Goal: Task Accomplishment & Management: Manage account settings

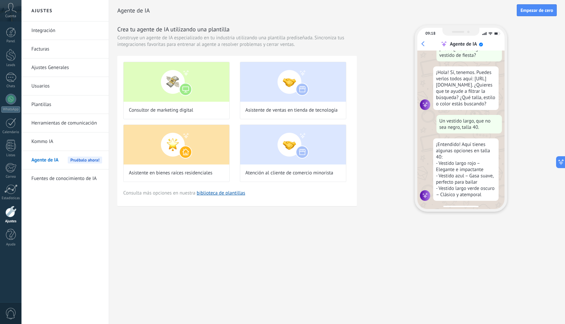
click at [52, 126] on link "Herramientas de comunicación" at bounding box center [66, 123] width 71 height 19
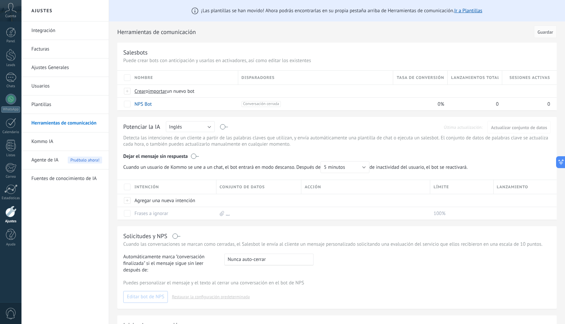
click at [47, 35] on link "Integración" at bounding box center [66, 30] width 71 height 19
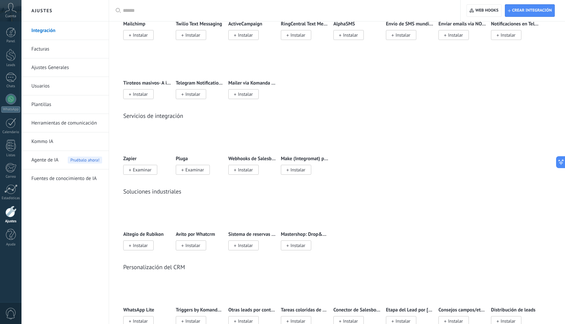
scroll to position [1024, 0]
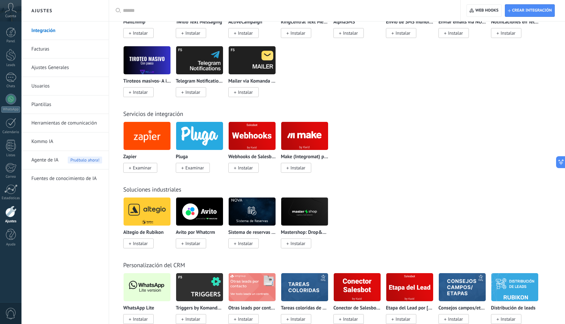
click at [252, 171] on span "Instalar" at bounding box center [245, 168] width 15 height 6
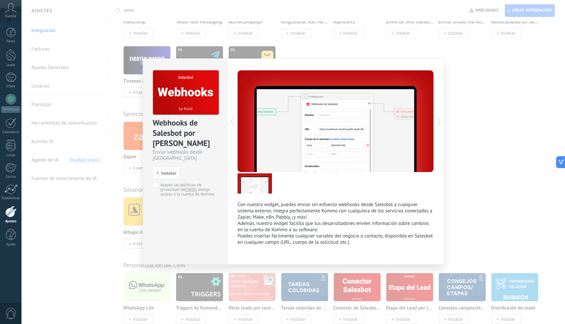
click at [457, 195] on div "Webhooks de Salesbot por KWID Enviar webhooks desde Salesbot install Instalar A…" at bounding box center [293, 162] width 544 height 324
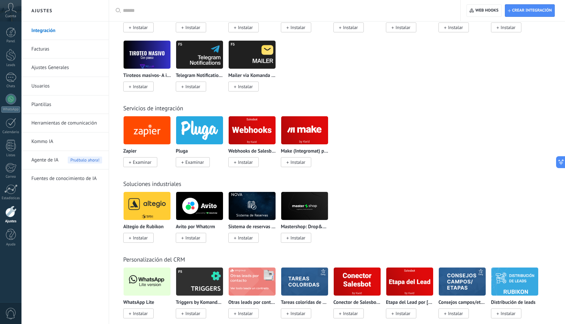
scroll to position [1031, 0]
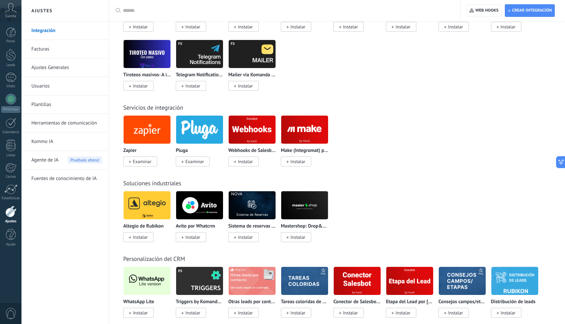
click at [259, 138] on img at bounding box center [252, 130] width 47 height 32
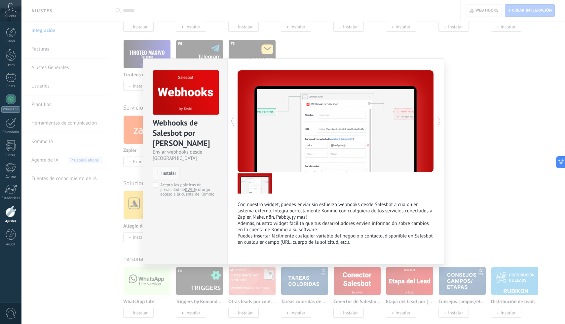
click at [167, 171] on span "Instalar" at bounding box center [168, 173] width 15 height 5
click at [168, 167] on button "Instalar" at bounding box center [166, 173] width 27 height 13
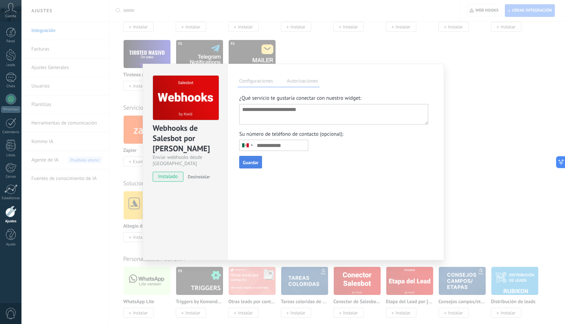
click at [291, 112] on textarea at bounding box center [333, 114] width 189 height 20
click at [251, 169] on button "Guardar" at bounding box center [250, 162] width 23 height 13
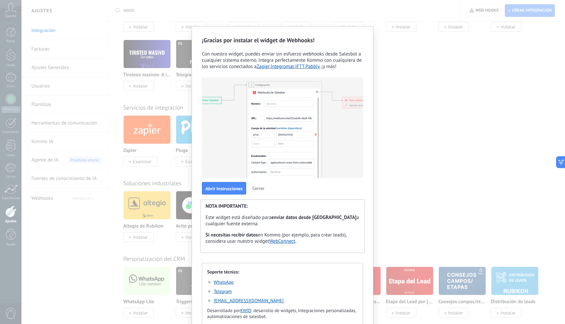
scroll to position [0, 0]
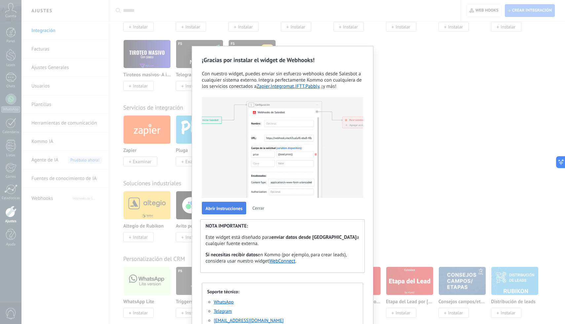
click at [221, 207] on span "Abrir Instrucciones" at bounding box center [224, 208] width 37 height 5
click at [438, 124] on div "¡Gracias por instalar el widget de Webhooks! Con nuestro widget, puedes enviar …" at bounding box center [282, 162] width 565 height 324
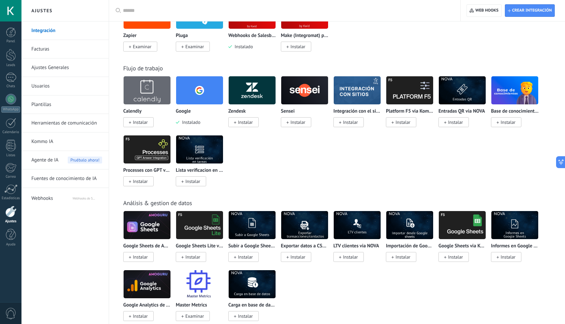
scroll to position [1099, 0]
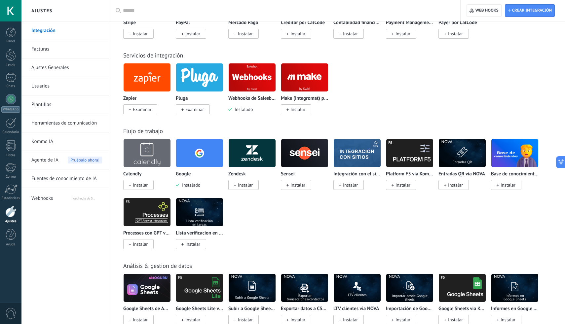
click at [253, 91] on img at bounding box center [252, 77] width 47 height 32
click at [112, 46] on div "Todo Bandeja de entrada Automatizaciones Fuentes de leads Soluciones de IA Inst…" at bounding box center [337, 208] width 456 height 2357
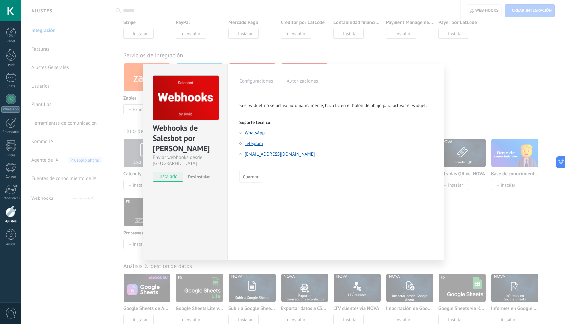
scroll to position [0, 0]
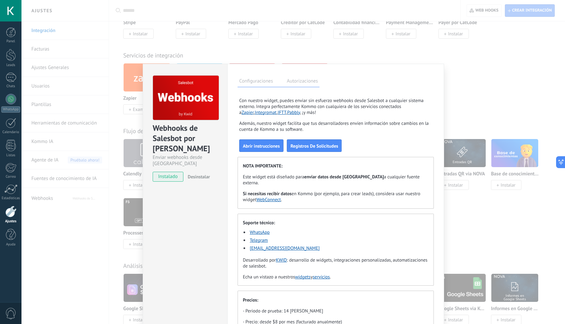
click at [62, 203] on div "Webhooks de Salesbot por KWID Enviar webhooks desde Salesbot instalado Desinsta…" at bounding box center [293, 162] width 544 height 324
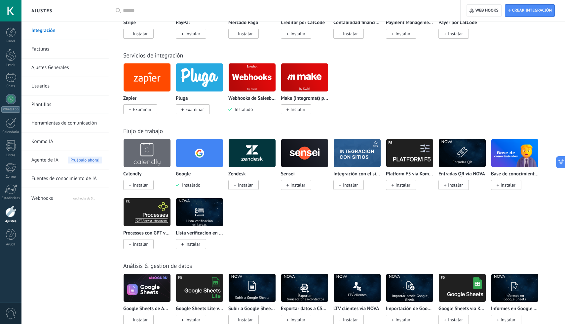
click at [60, 201] on span "Webhooks" at bounding box center [51, 197] width 41 height 16
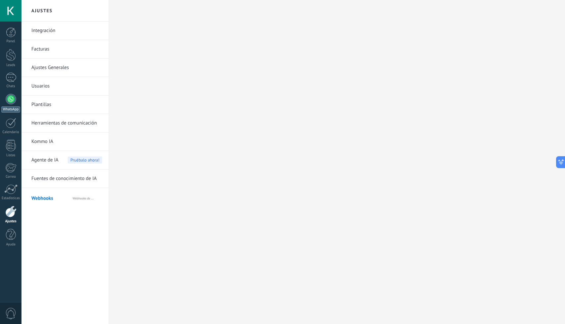
click at [10, 109] on div "WhatsApp" at bounding box center [10, 109] width 19 height 6
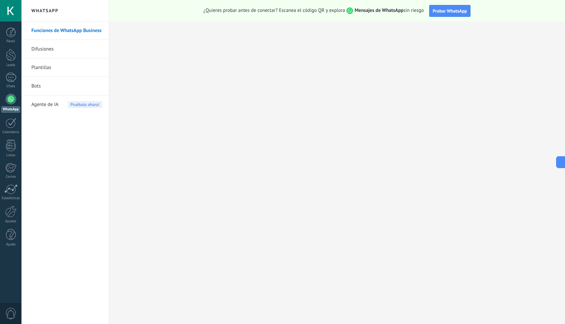
click at [53, 63] on link "Plantillas" at bounding box center [66, 67] width 71 height 19
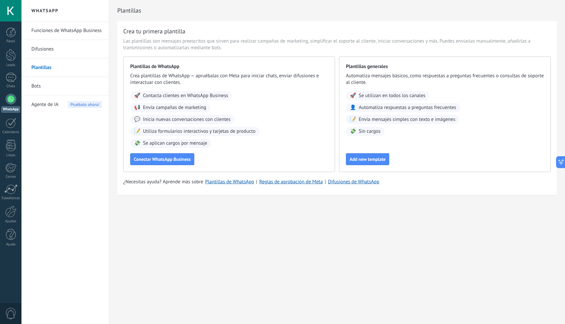
click at [61, 51] on link "Difusiones" at bounding box center [66, 49] width 71 height 19
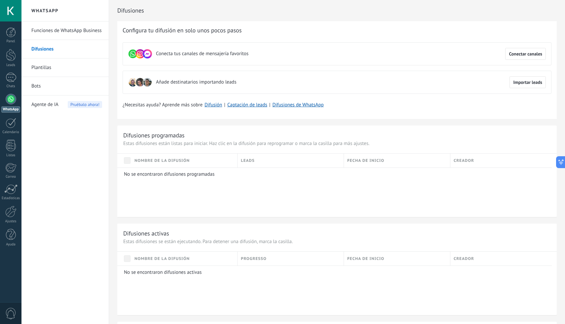
click at [53, 28] on link "Funciones de WhatsApp Business" at bounding box center [66, 30] width 71 height 19
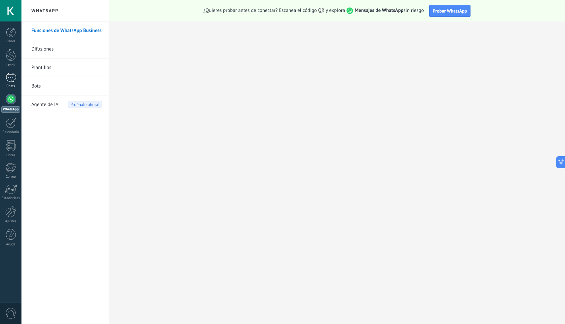
click at [10, 73] on div at bounding box center [11, 78] width 11 height 10
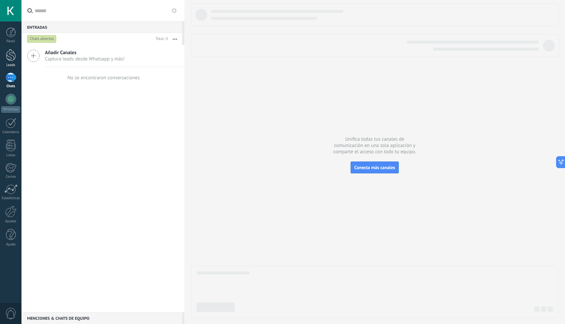
click at [11, 61] on div at bounding box center [11, 55] width 10 height 12
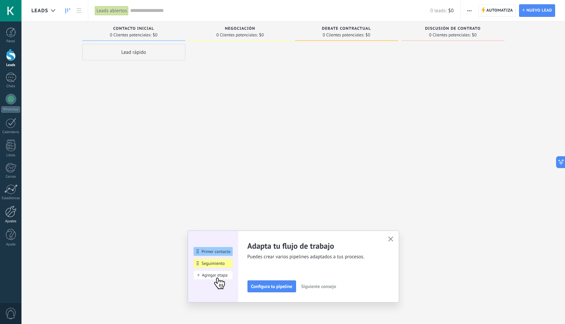
click at [11, 222] on div "Ajustes" at bounding box center [10, 221] width 19 height 4
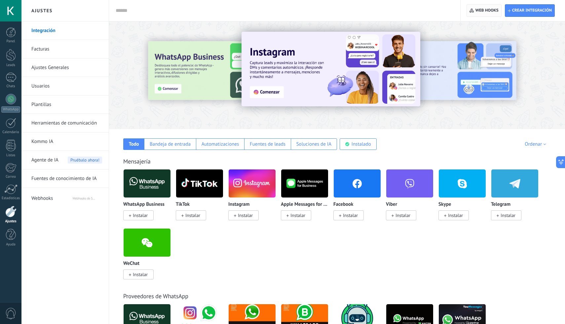
click at [492, 9] on span "Web hooks 0" at bounding box center [487, 10] width 23 height 5
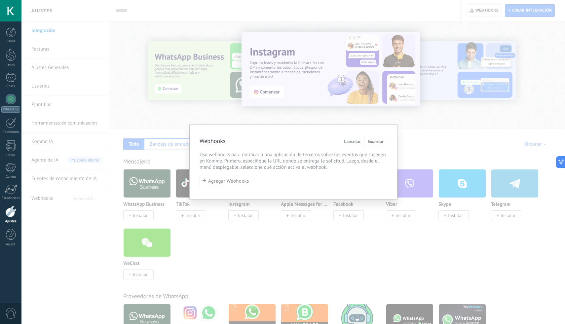
click at [352, 142] on span "Cancelar" at bounding box center [352, 141] width 17 height 5
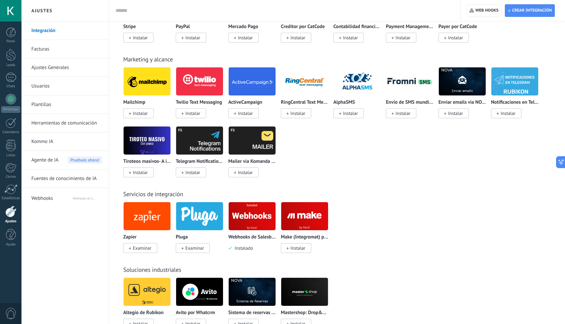
scroll to position [959, 0]
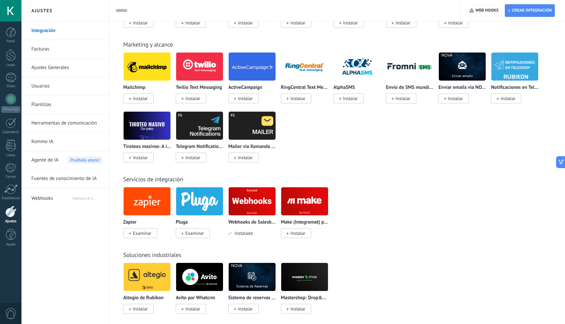
click at [256, 206] on img at bounding box center [252, 201] width 47 height 32
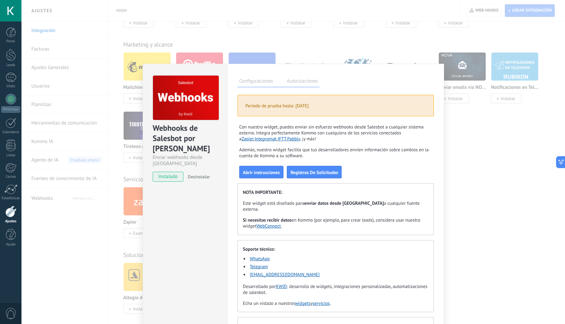
click at [206, 172] on button "Desinstalar" at bounding box center [197, 177] width 25 height 10
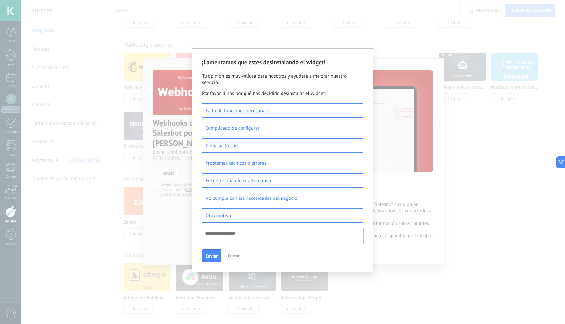
click at [231, 257] on span "Cerrar" at bounding box center [234, 256] width 12 height 6
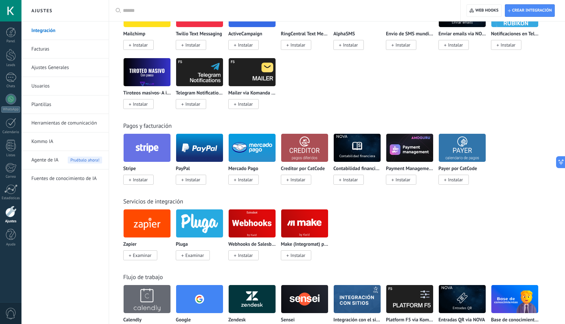
scroll to position [952, 0]
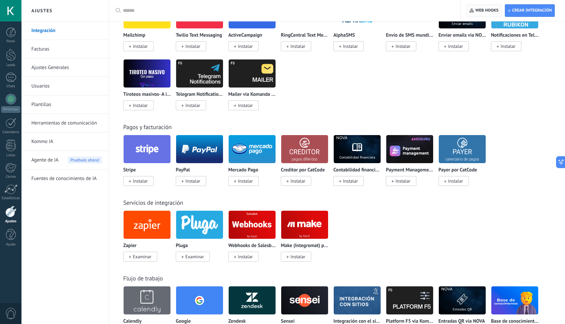
click at [493, 10] on span "Web hooks 0" at bounding box center [487, 10] width 23 height 5
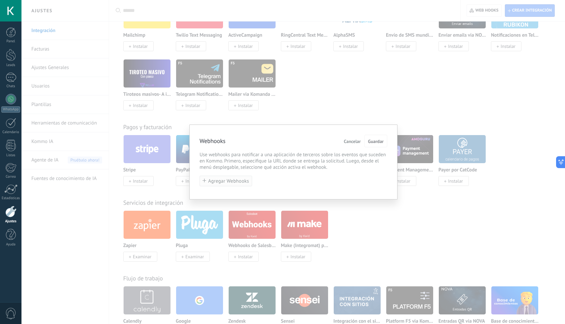
click at [223, 185] on button "Agregar Webhooks" at bounding box center [226, 181] width 53 height 11
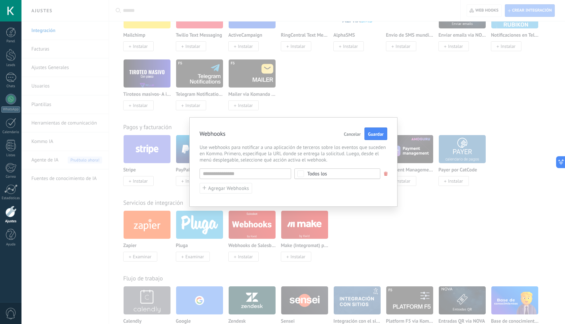
click at [330, 178] on div "Todos los" at bounding box center [337, 174] width 86 height 11
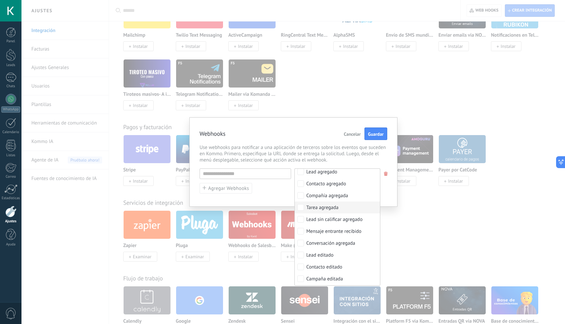
scroll to position [16, 0]
click at [360, 133] on span "Cancelar" at bounding box center [352, 134] width 17 height 5
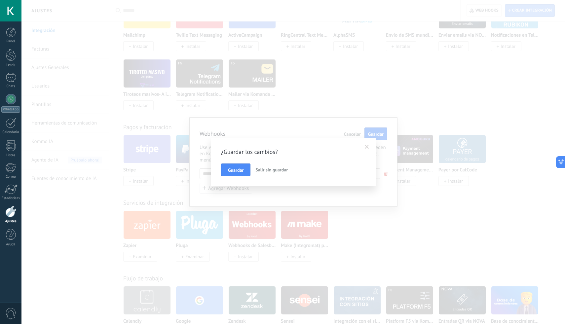
click at [270, 167] on span "Salir sin guardar" at bounding box center [271, 170] width 32 height 6
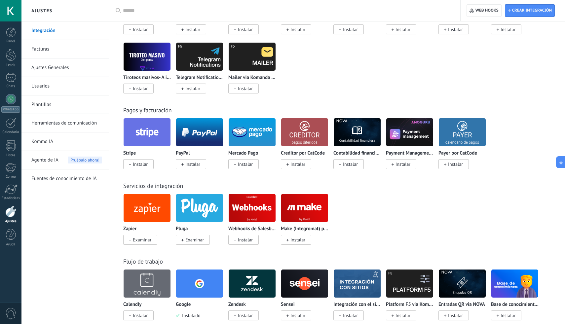
scroll to position [988, 0]
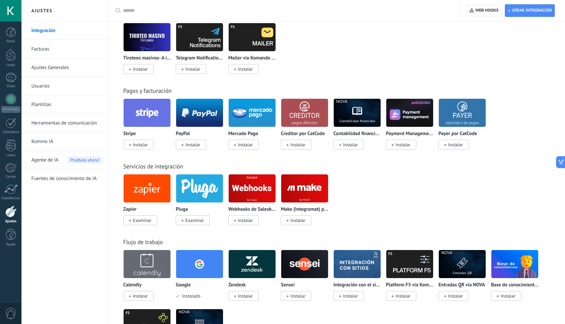
click at [471, 17] on button "Web hooks 0" at bounding box center [484, 10] width 35 height 13
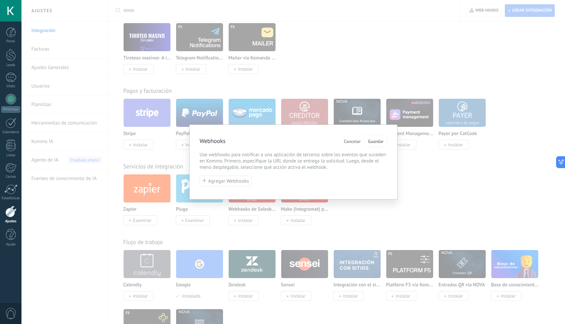
click at [423, 63] on div "Webhooks Cancelar Guardar Use webhooks para notificar a una aplicación de terce…" at bounding box center [293, 162] width 544 height 324
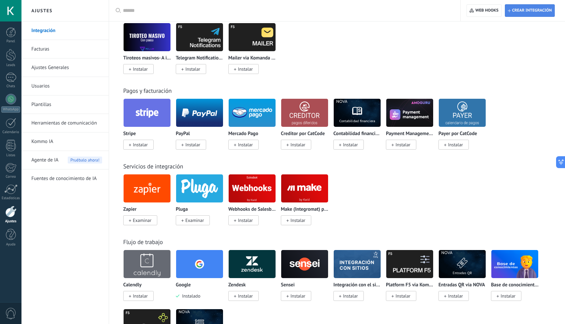
click at [537, 4] on button "Crear integración" at bounding box center [530, 10] width 50 height 13
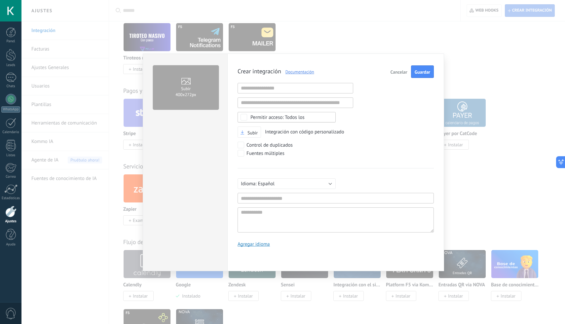
scroll to position [6, 0]
click at [280, 117] on div "Todos los" at bounding box center [277, 117] width 54 height 5
click at [376, 111] on div "Crear integración Documentación Cancelar Guardar URL inválida URL inválida Ning…" at bounding box center [336, 158] width 196 height 187
click at [400, 77] on button "Cancelar" at bounding box center [399, 71] width 22 height 13
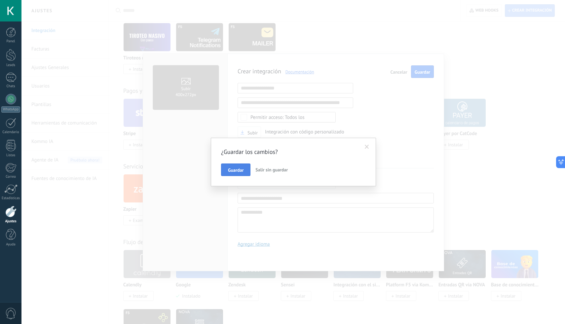
click at [232, 168] on span "Guardar" at bounding box center [236, 170] width 16 height 5
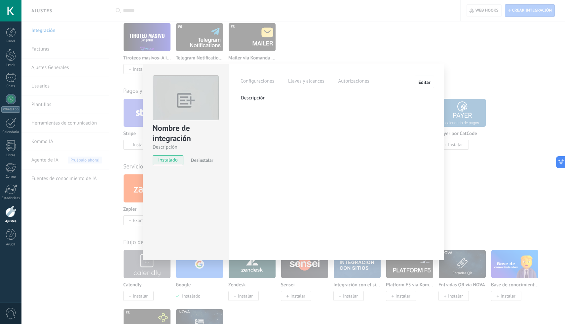
click at [484, 10] on div "Nombre de integración Descripción instalado Desinstalar Configuraciones Llaves …" at bounding box center [293, 162] width 544 height 324
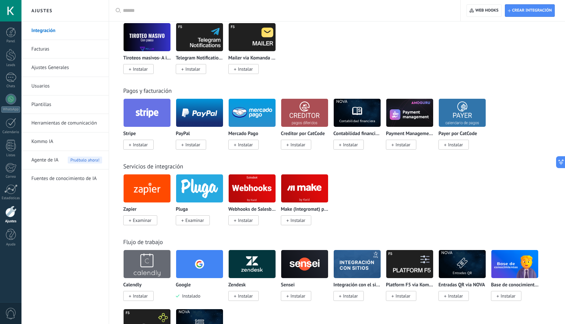
click at [475, 3] on div "Crear integración Web hooks 0" at bounding box center [513, 10] width 104 height 21
click at [472, 12] on icon "button" at bounding box center [472, 11] width 5 height 4
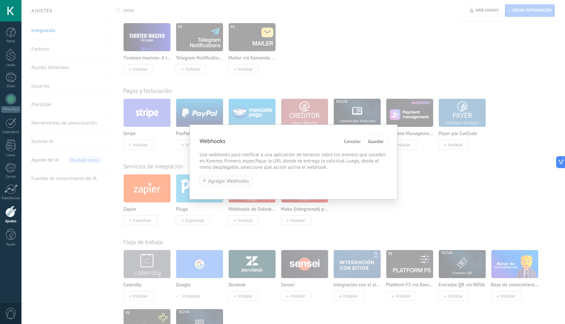
click at [245, 185] on button "Agregar Webhooks" at bounding box center [226, 181] width 53 height 11
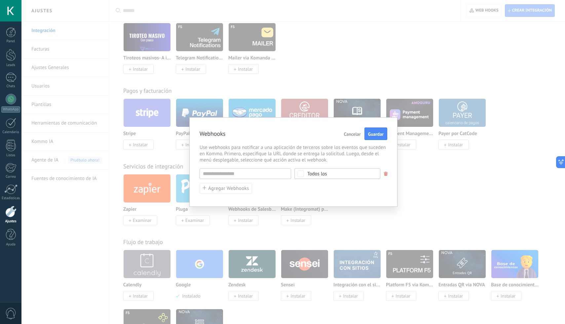
click at [346, 173] on span "Todos los" at bounding box center [339, 173] width 64 height 5
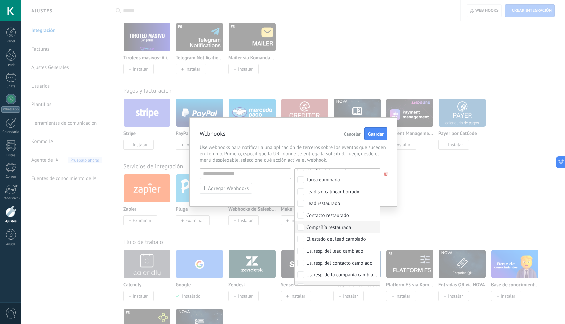
scroll to position [183, 0]
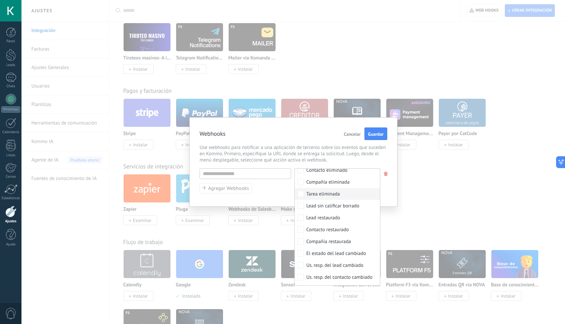
click at [280, 194] on div "URL inválida Seleccionar todo Lead agregado Contacto agregado Compañía agregada…" at bounding box center [294, 181] width 188 height 25
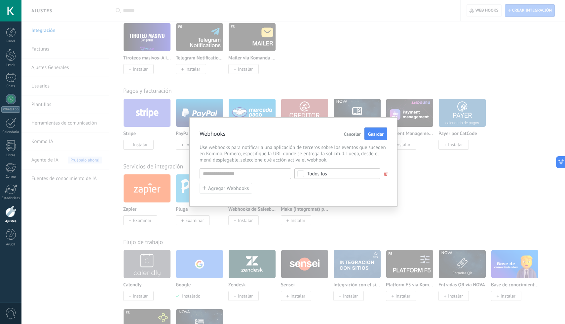
click at [352, 132] on span "Cancelar" at bounding box center [352, 134] width 17 height 5
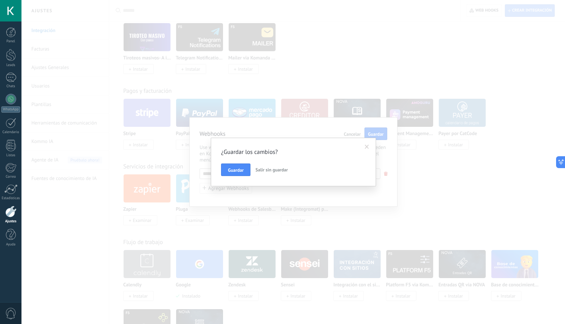
click at [254, 170] on button "Salir sin guardar" at bounding box center [272, 170] width 38 height 13
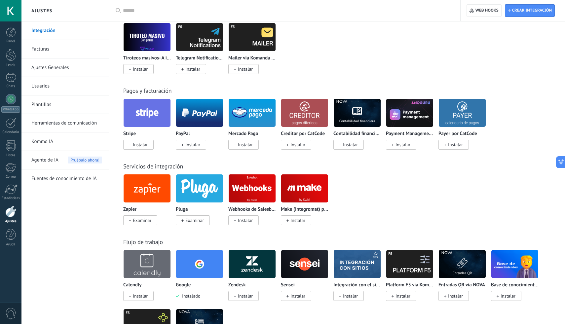
click at [46, 149] on link "Kommo IA" at bounding box center [66, 142] width 71 height 19
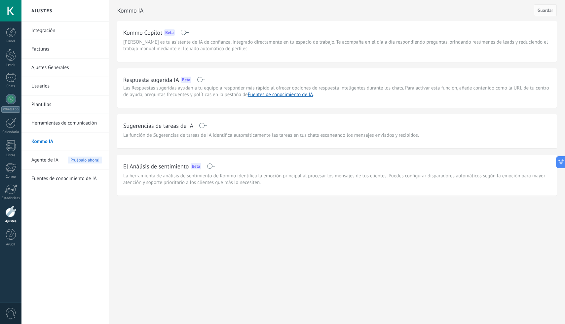
click at [45, 46] on link "Facturas" at bounding box center [66, 49] width 71 height 19
